Goal: Task Accomplishment & Management: Use online tool/utility

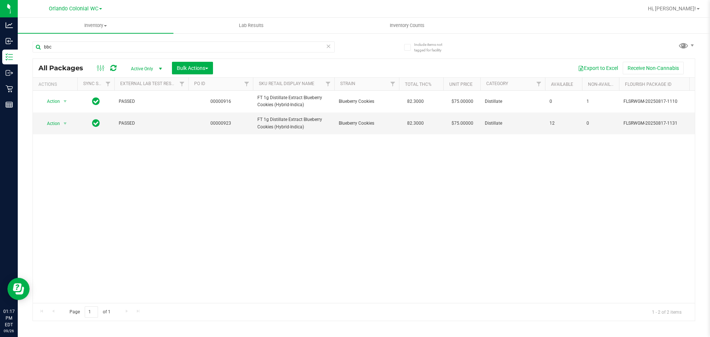
click at [502, 176] on div "Action Action Adjust qty Create package Edit attributes Global inventory Locate…" at bounding box center [364, 197] width 662 height 212
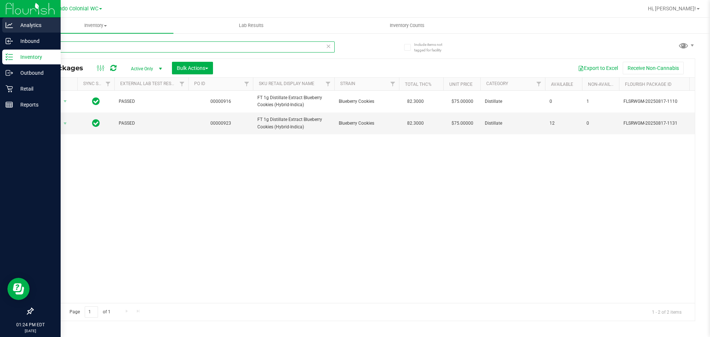
drag, startPoint x: 189, startPoint y: 41, endPoint x: 0, endPoint y: 25, distance: 190.1
click at [5, 36] on div "Analytics Inbound Inventory Outbound Retail Reports 01:24 PM EDT 09/26/2025 09/…" at bounding box center [355, 168] width 710 height 337
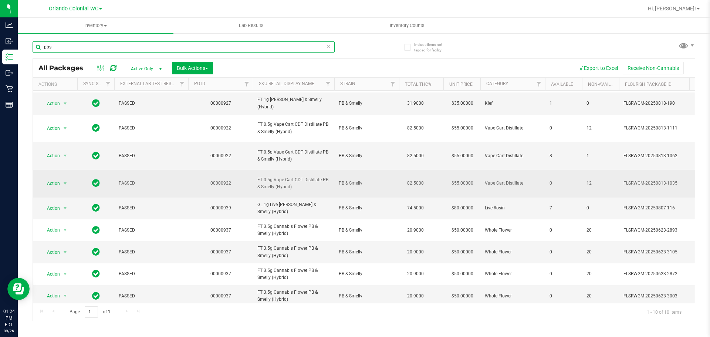
scroll to position [30, 0]
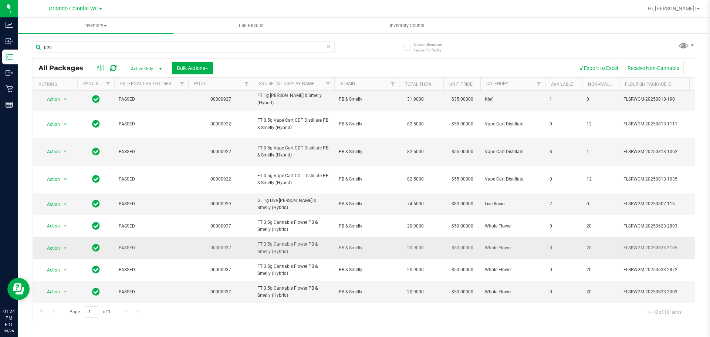
click at [297, 241] on span "FT 3.5g Cannabis Flower PB & Smelly (Hybrid)" at bounding box center [293, 248] width 73 height 14
copy tr "FT 3.5g Cannabis Flower PB & Smelly (Hybrid)"
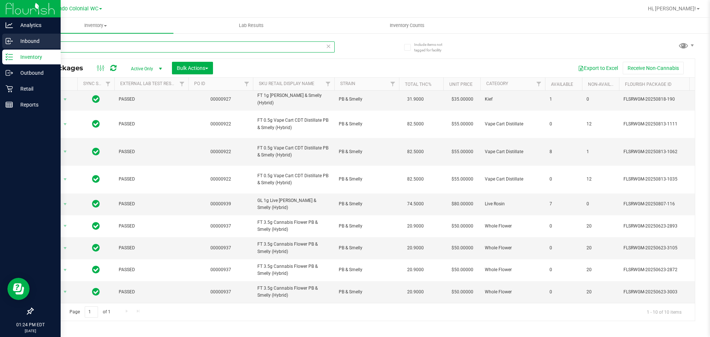
drag, startPoint x: 55, startPoint y: 42, endPoint x: 1, endPoint y: 39, distance: 54.5
click at [0, 39] on div "Analytics Inbound Inventory Outbound Retail Reports 01:24 PM EDT 09/26/2025 09/…" at bounding box center [355, 168] width 710 height 337
paste input "FT 3.5g Cannabis Flower PB & Smelly (Hybrid)"
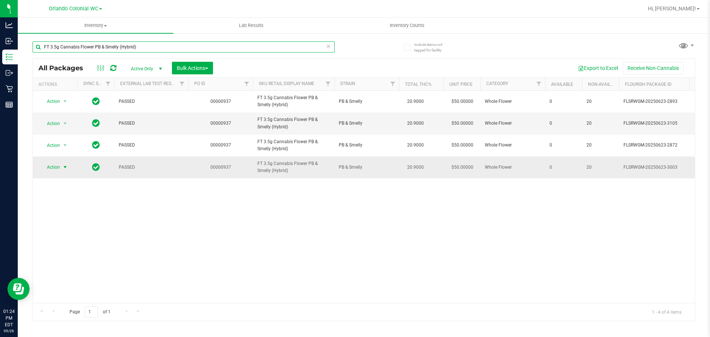
type input "FT 3.5g Cannabis Flower PB & Smelly (Hybrid)"
click at [61, 168] on span "select" at bounding box center [65, 167] width 9 height 10
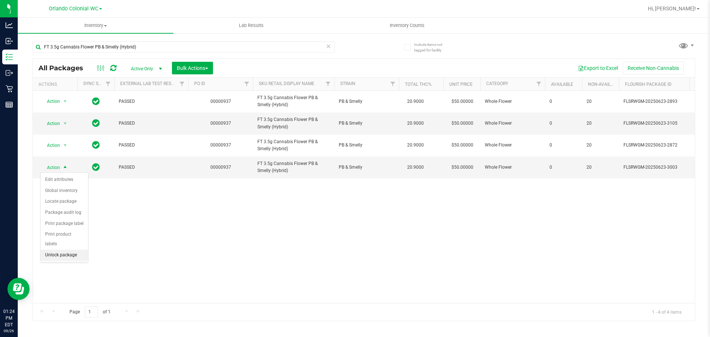
click at [63, 250] on li "Unlock package" at bounding box center [64, 255] width 47 height 11
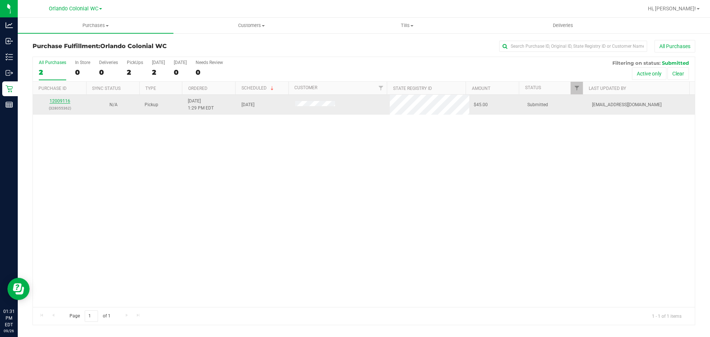
click at [61, 101] on link "12009116" at bounding box center [60, 100] width 21 height 5
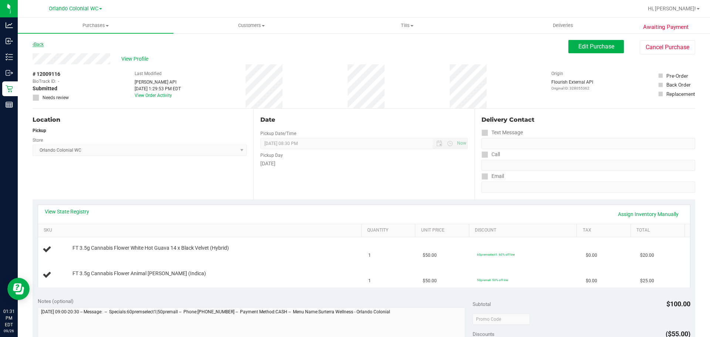
click at [38, 45] on link "Back" at bounding box center [38, 44] width 11 height 5
